Goal: Task Accomplishment & Management: Manage account settings

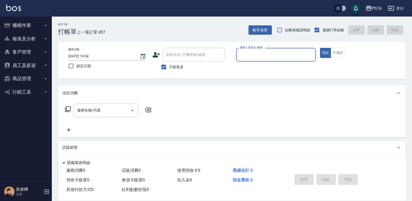
click at [39, 38] on button "報表及分析" at bounding box center [26, 38] width 48 height 13
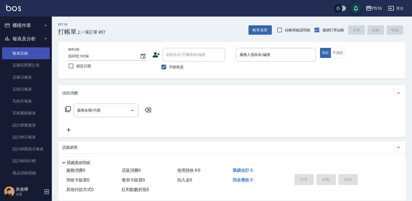
click at [38, 49] on link "報表目錄" at bounding box center [26, 53] width 48 height 12
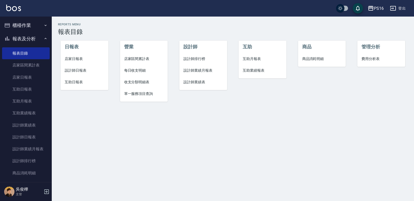
click at [34, 27] on button "櫃檯作業" at bounding box center [26, 25] width 48 height 13
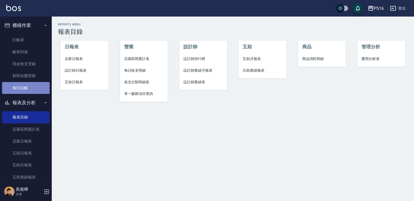
click at [38, 88] on link "每日結帳" at bounding box center [26, 88] width 48 height 12
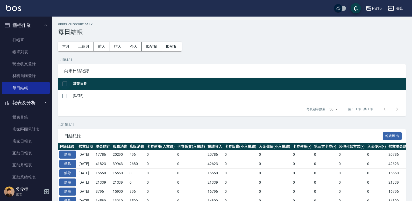
click at [67, 89] on input "checkbox" at bounding box center [64, 83] width 11 height 11
checkbox input "true"
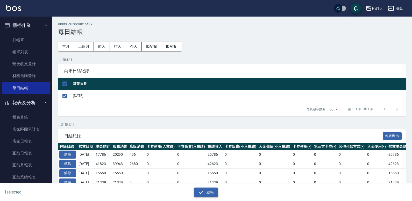
drag, startPoint x: 208, startPoint y: 187, endPoint x: 209, endPoint y: 191, distance: 4.2
click at [208, 187] on div "結帳" at bounding box center [204, 191] width 204 height 14
click at [209, 191] on button "結帳" at bounding box center [206, 193] width 24 height 10
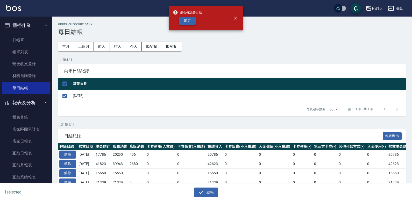
click at [190, 24] on button "確定" at bounding box center [187, 21] width 17 height 8
checkbox input "false"
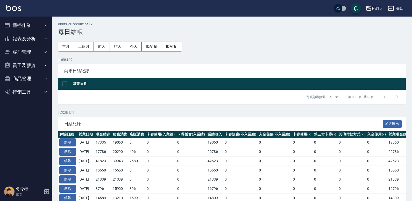
click at [23, 33] on button "報表及分析" at bounding box center [26, 38] width 48 height 13
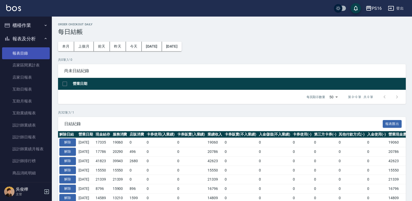
click at [27, 47] on link "報表目錄" at bounding box center [26, 53] width 48 height 12
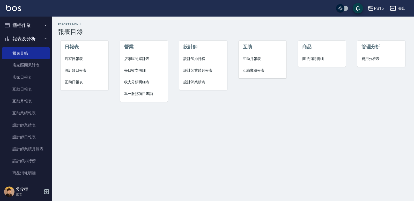
click at [72, 57] on span "店家日報表" at bounding box center [85, 58] width 40 height 5
click at [74, 69] on span "設計師日報表" at bounding box center [85, 70] width 40 height 5
click at [78, 80] on span "互助日報表" at bounding box center [85, 81] width 40 height 5
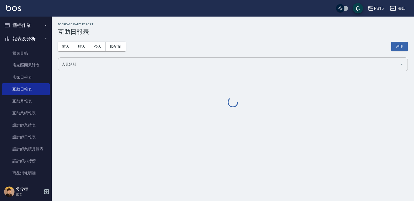
click at [84, 66] on input "人員類別" at bounding box center [229, 64] width 338 height 9
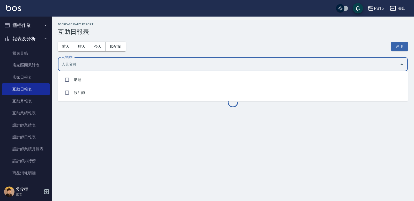
click at [87, 79] on li "助理" at bounding box center [233, 79] width 350 height 13
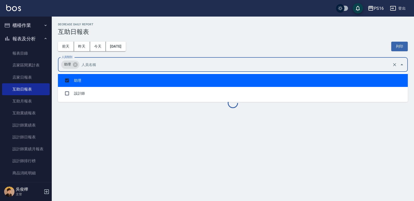
checkbox input "true"
click at [182, 39] on div "前天 昨天 今天 2025/08/25 列印" at bounding box center [233, 46] width 350 height 22
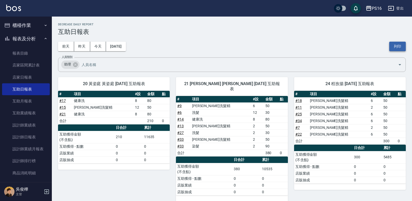
click at [404, 47] on button "列印" at bounding box center [397, 47] width 17 height 10
click at [396, 48] on button "列印" at bounding box center [397, 47] width 17 height 10
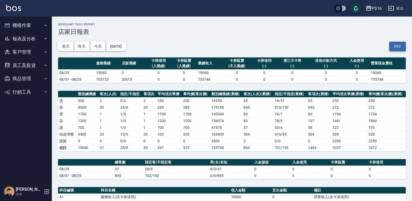
click at [400, 45] on button "列印" at bounding box center [397, 47] width 17 height 10
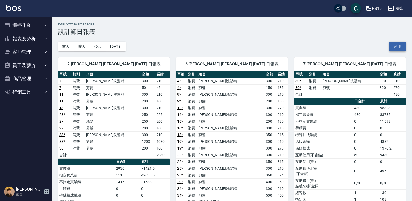
click at [395, 48] on button "列印" at bounding box center [397, 47] width 17 height 10
click at [28, 26] on button "櫃檯作業" at bounding box center [26, 25] width 48 height 13
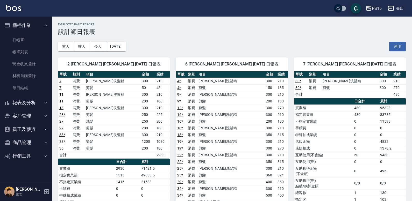
click at [30, 95] on ul "打帳單 帳單列表 現金收支登錄 材料自購登錄 每日結帳" at bounding box center [26, 64] width 48 height 64
click at [31, 89] on link "每日結帳" at bounding box center [26, 88] width 48 height 12
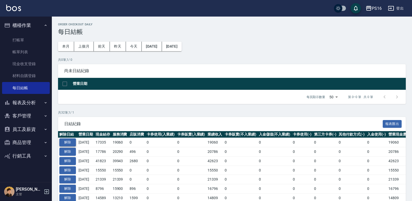
click at [75, 143] on button "解除" at bounding box center [67, 143] width 17 height 8
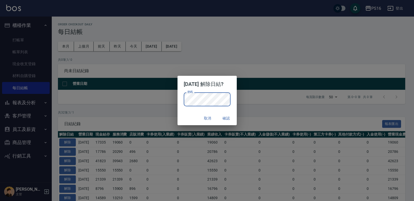
click at [232, 116] on button "確認" at bounding box center [226, 119] width 17 height 10
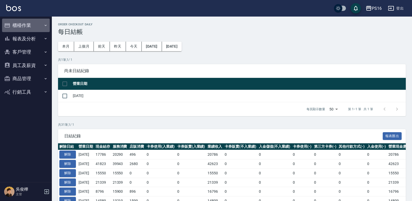
click at [35, 26] on button "櫃檯作業" at bounding box center [26, 25] width 48 height 13
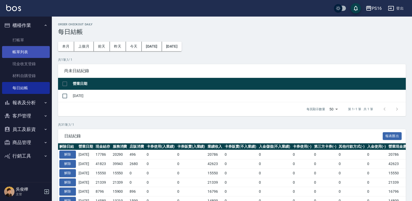
click at [34, 48] on link "帳單列表" at bounding box center [26, 52] width 48 height 12
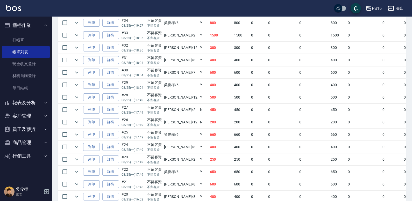
scroll to position [175, 0]
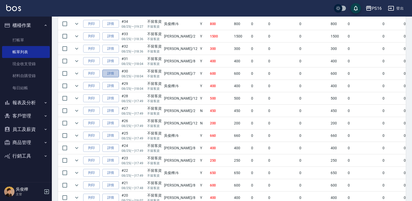
click at [109, 75] on link "詳情" at bounding box center [110, 74] width 17 height 8
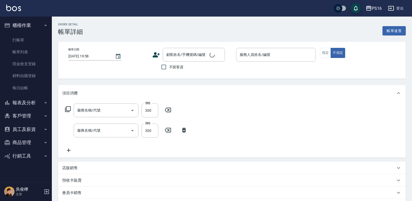
type input "[DATE] 18:04"
checkbox input "true"
type input "[PERSON_NAME]-7"
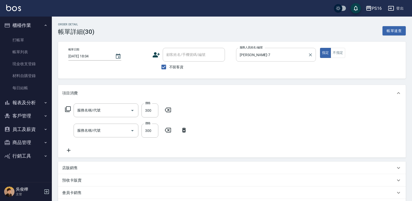
type input "剪髮(401)"
type input "[PERSON_NAME]洗髮精(210)"
click at [310, 57] on icon "Clear" at bounding box center [310, 54] width 5 height 5
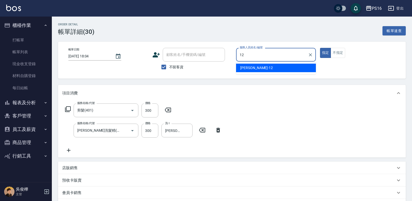
type input "[PERSON_NAME]-12"
type button "true"
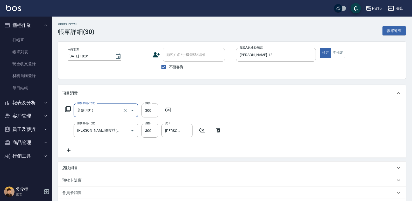
scroll to position [79, 0]
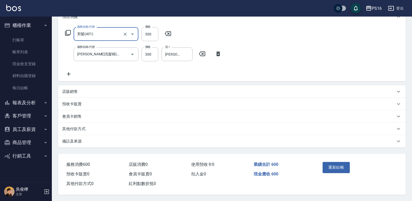
click at [345, 170] on button "重新結帳" at bounding box center [335, 167] width 27 height 11
